Goal: Transaction & Acquisition: Purchase product/service

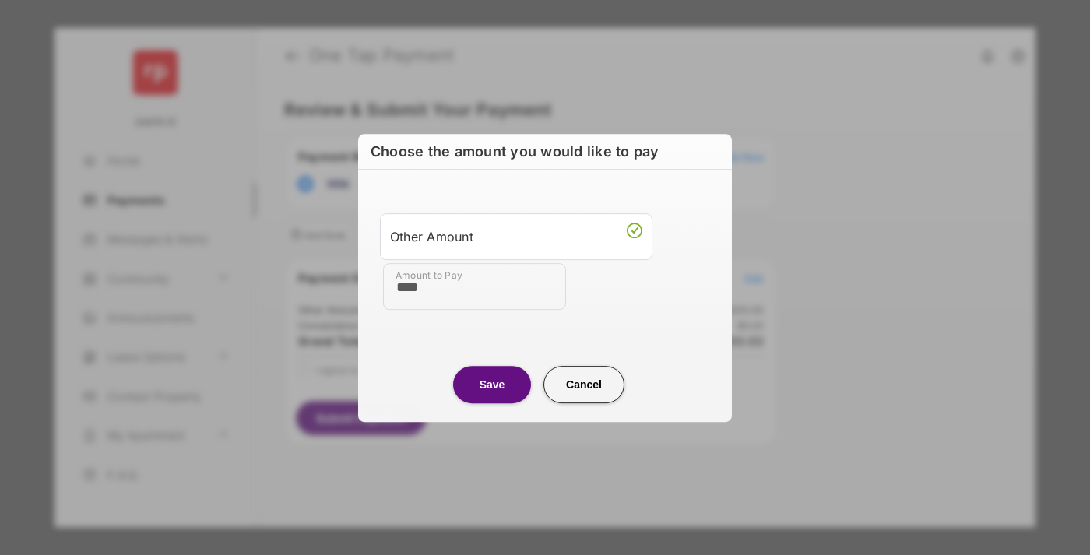
type input "****"
click at [492, 384] on button "Save" at bounding box center [492, 384] width 78 height 37
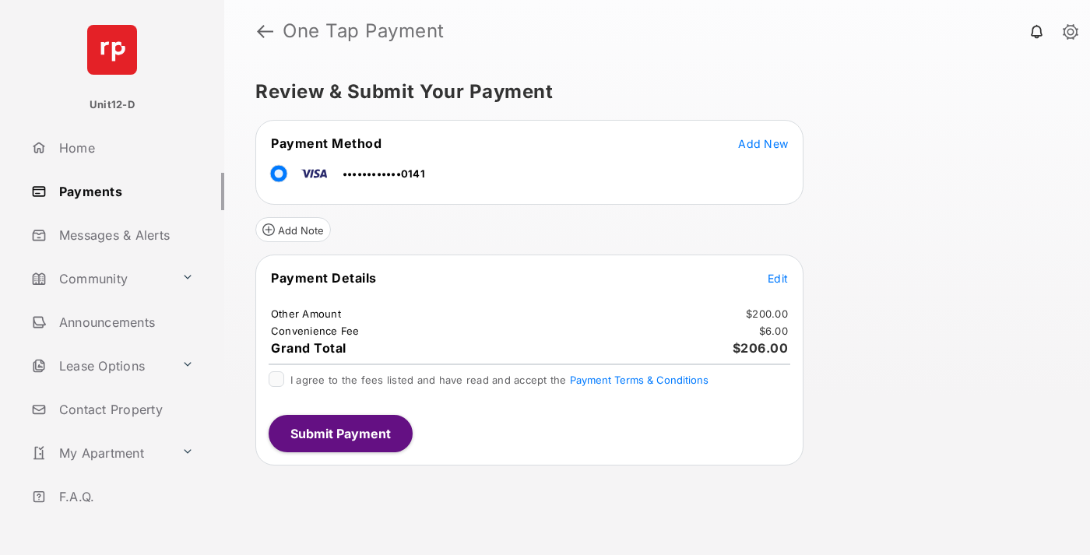
click at [778, 278] on span "Edit" at bounding box center [778, 278] width 20 height 13
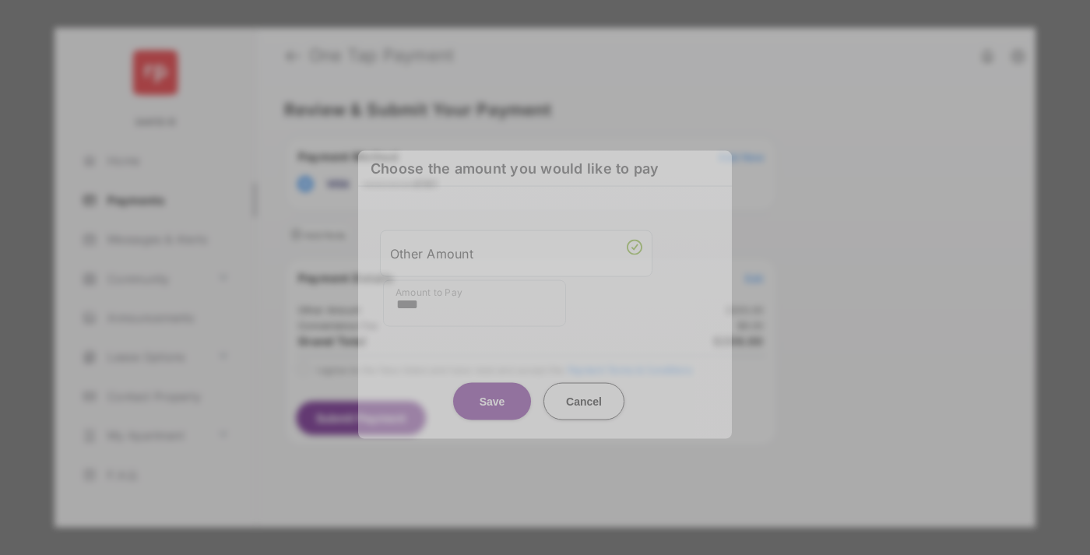
click at [492, 396] on button "Save" at bounding box center [492, 400] width 78 height 37
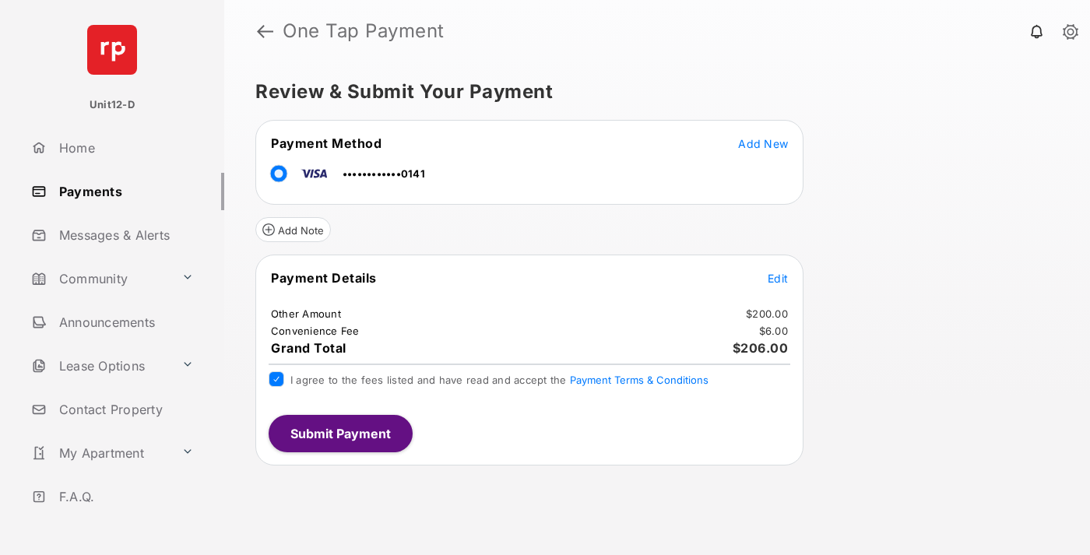
click at [340, 433] on button "Submit Payment" at bounding box center [341, 433] width 144 height 37
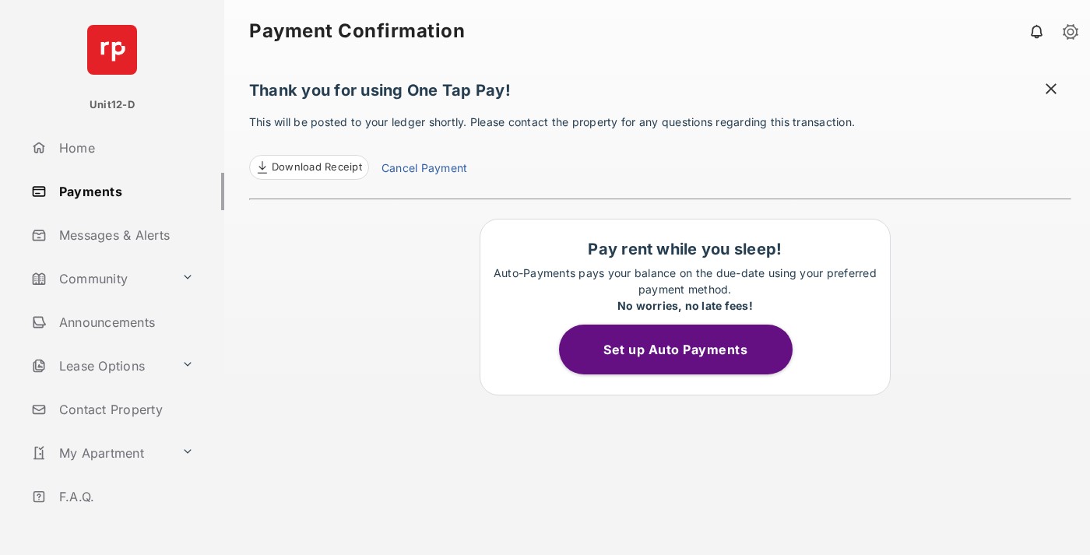
click at [685, 350] on button "Set up Auto Payments" at bounding box center [676, 350] width 234 height 50
